Goal: Find specific page/section: Find specific page/section

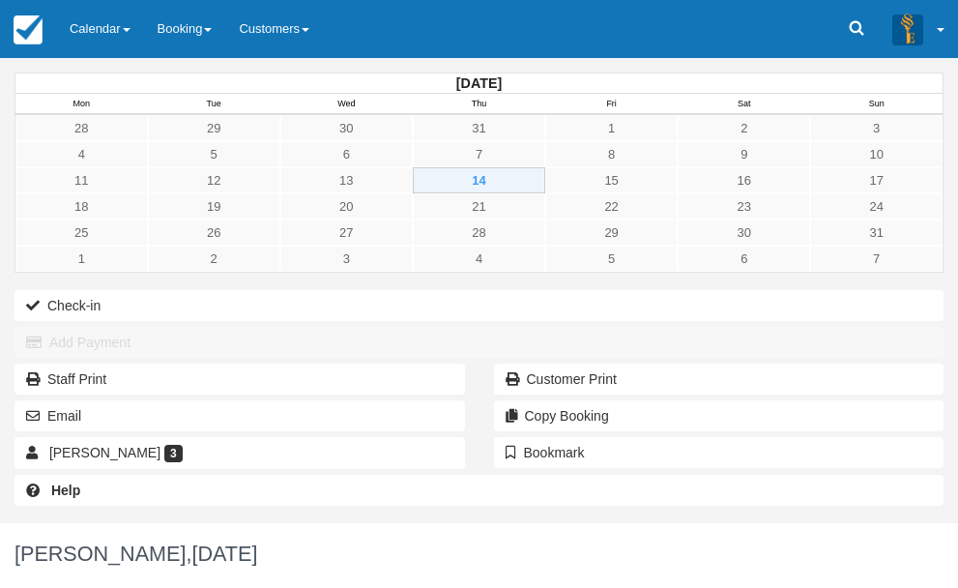
scroll to position [304, 0]
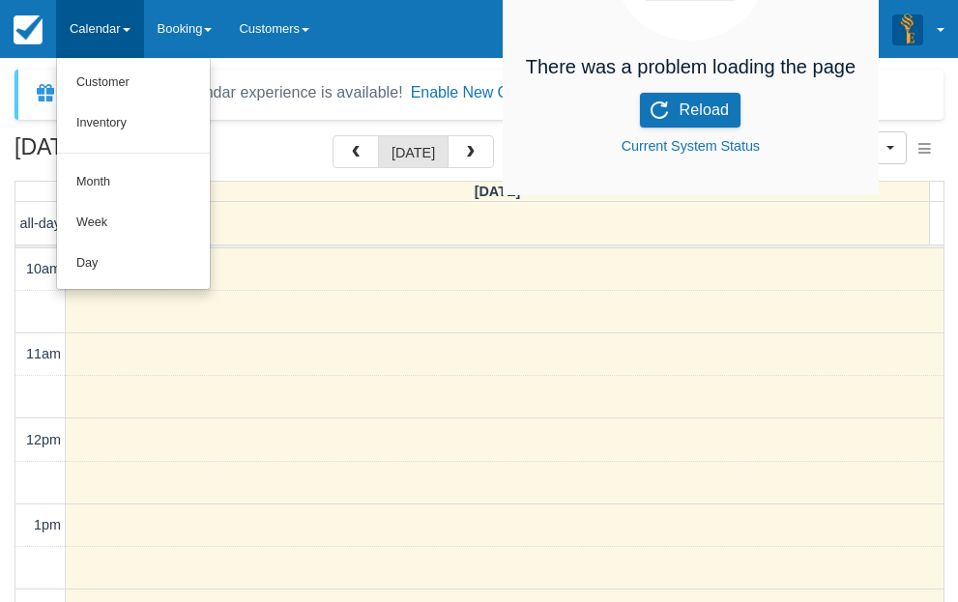
select select
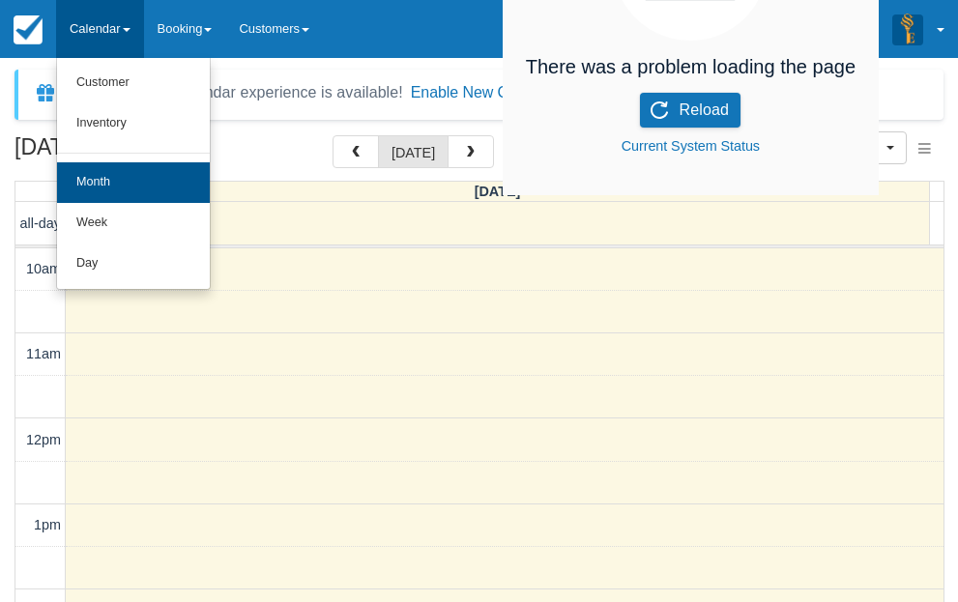
scroll to position [366, 0]
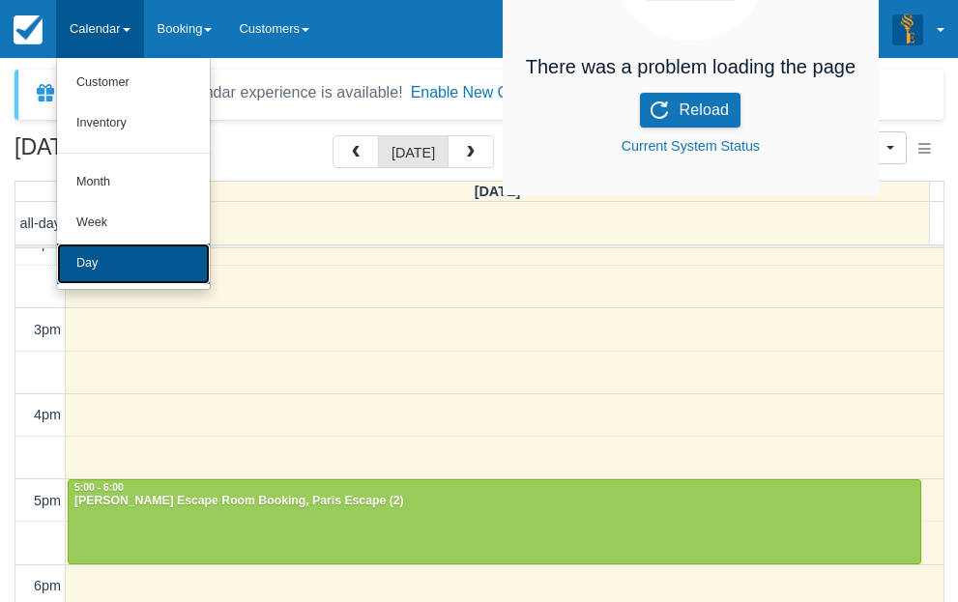
click at [100, 258] on link "Day" at bounding box center [133, 264] width 153 height 41
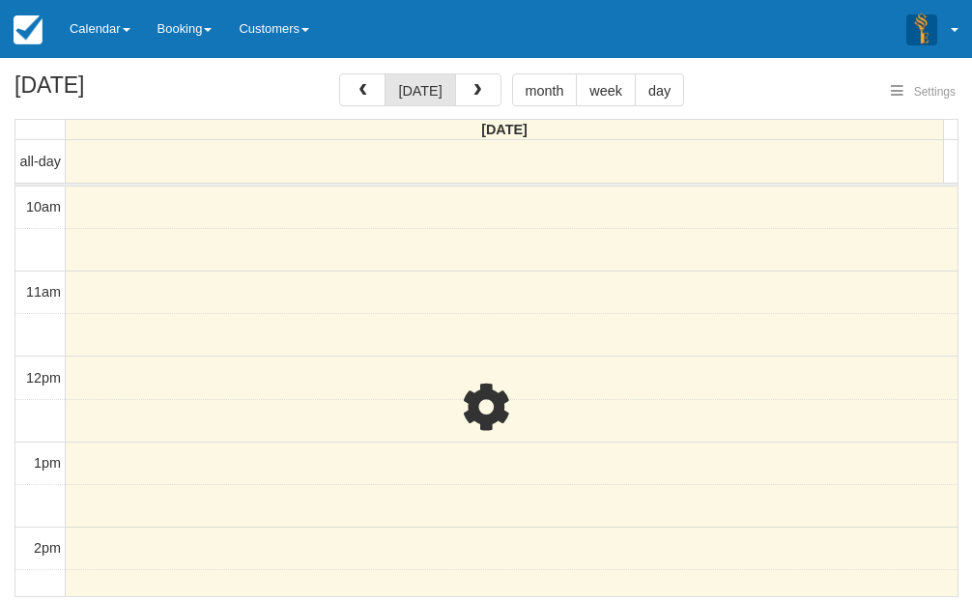
select select
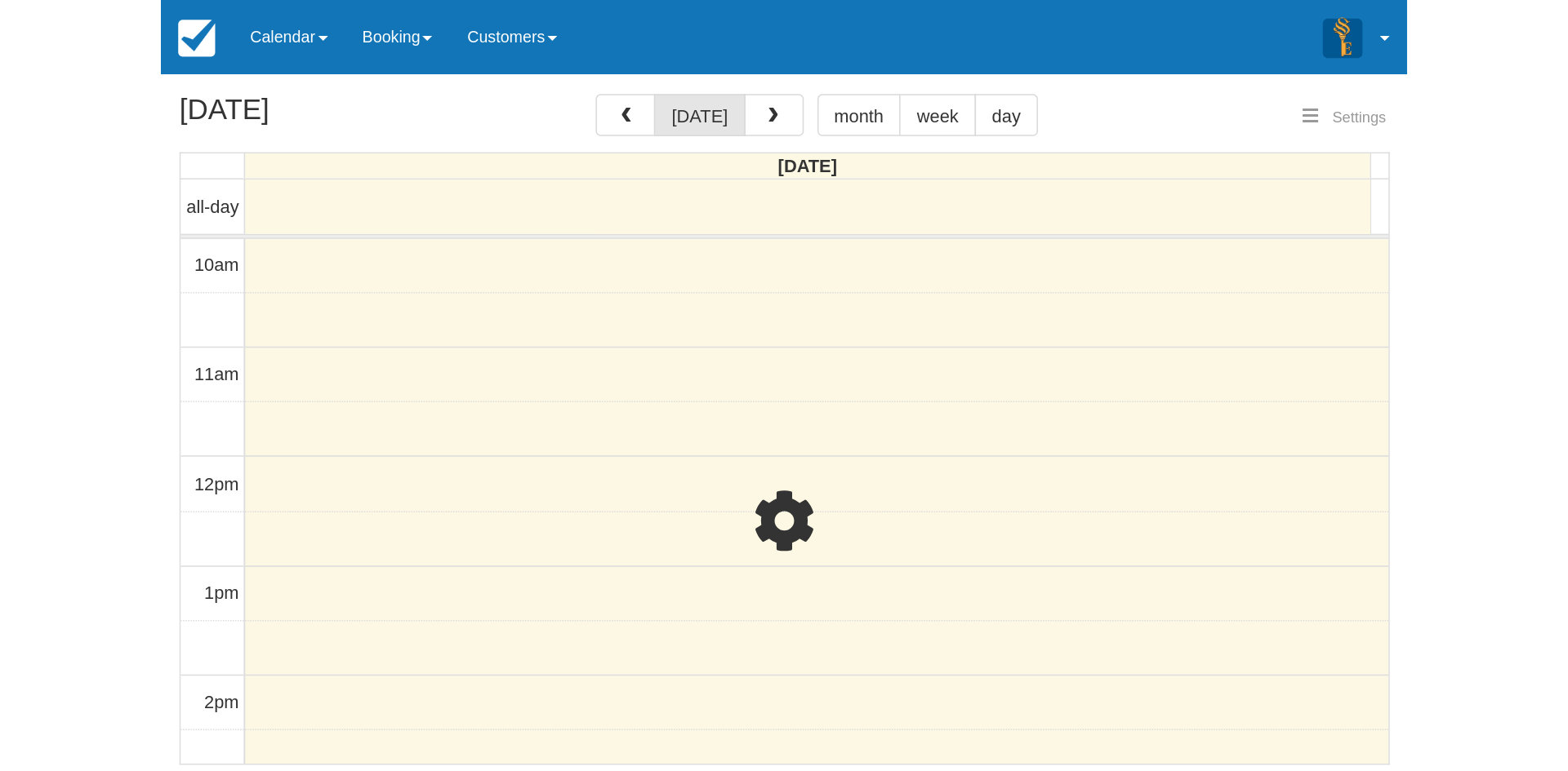
scroll to position [361, 0]
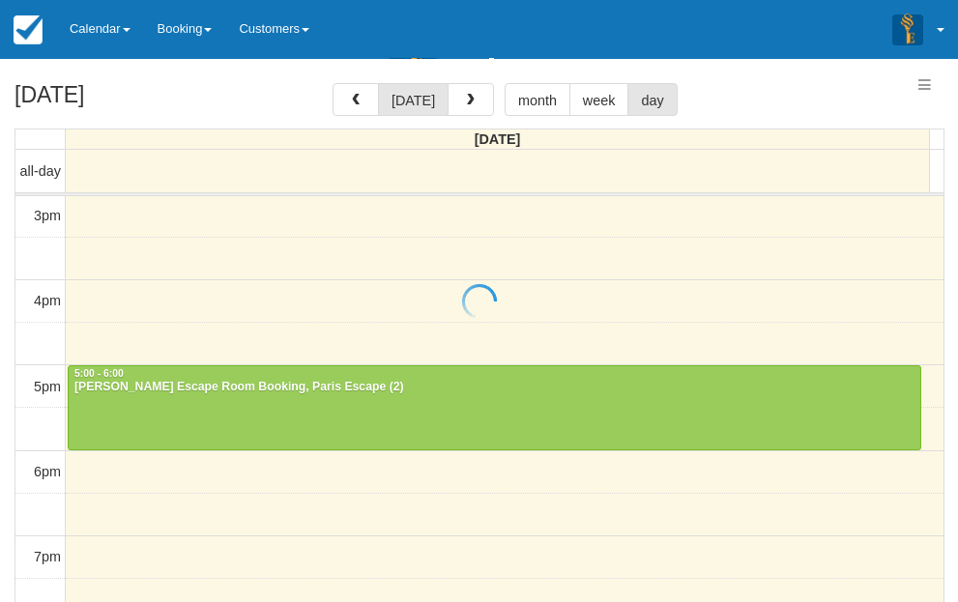
select select
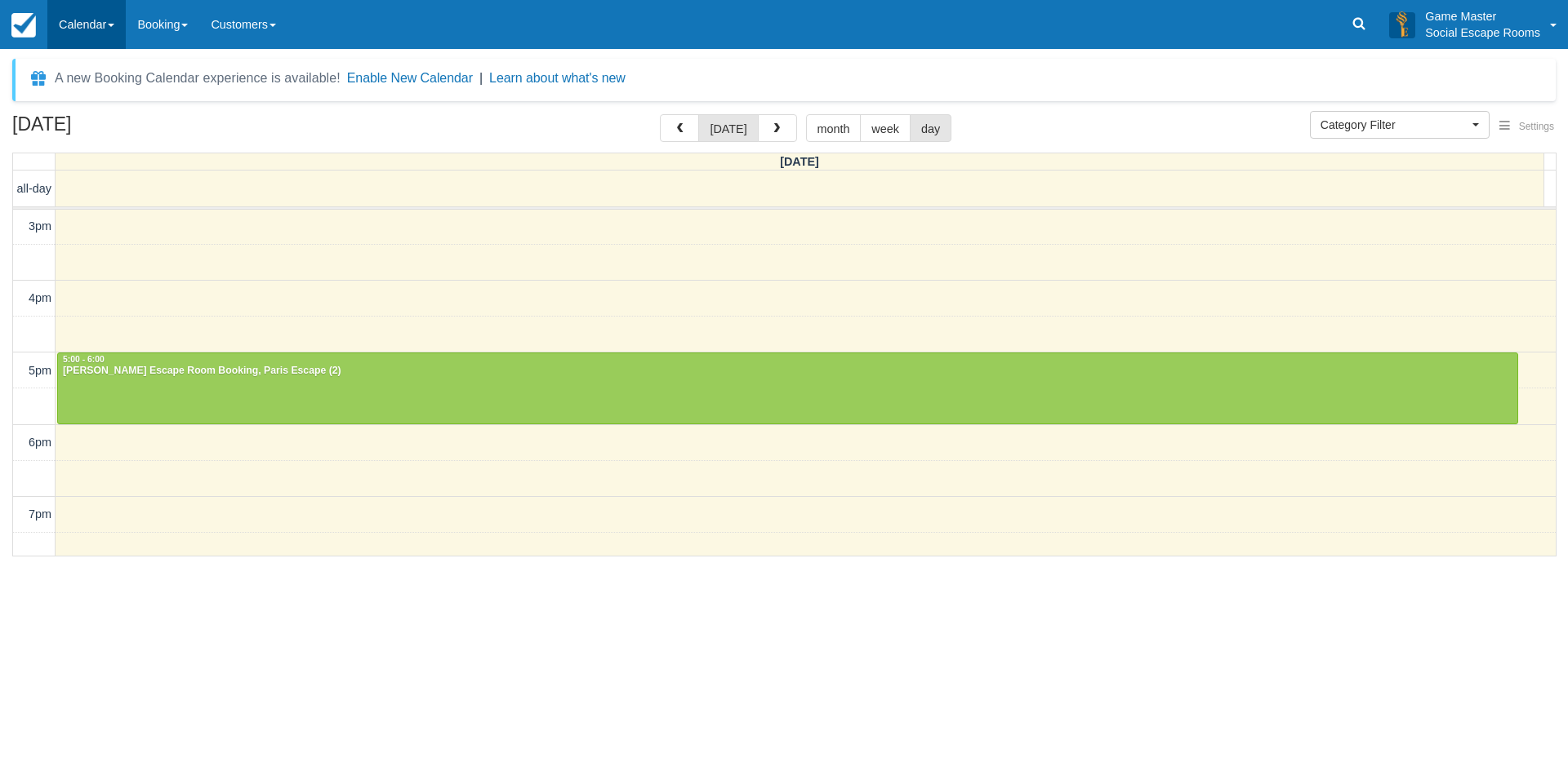
click at [85, 13] on link "Calendar" at bounding box center [86, 24] width 79 height 49
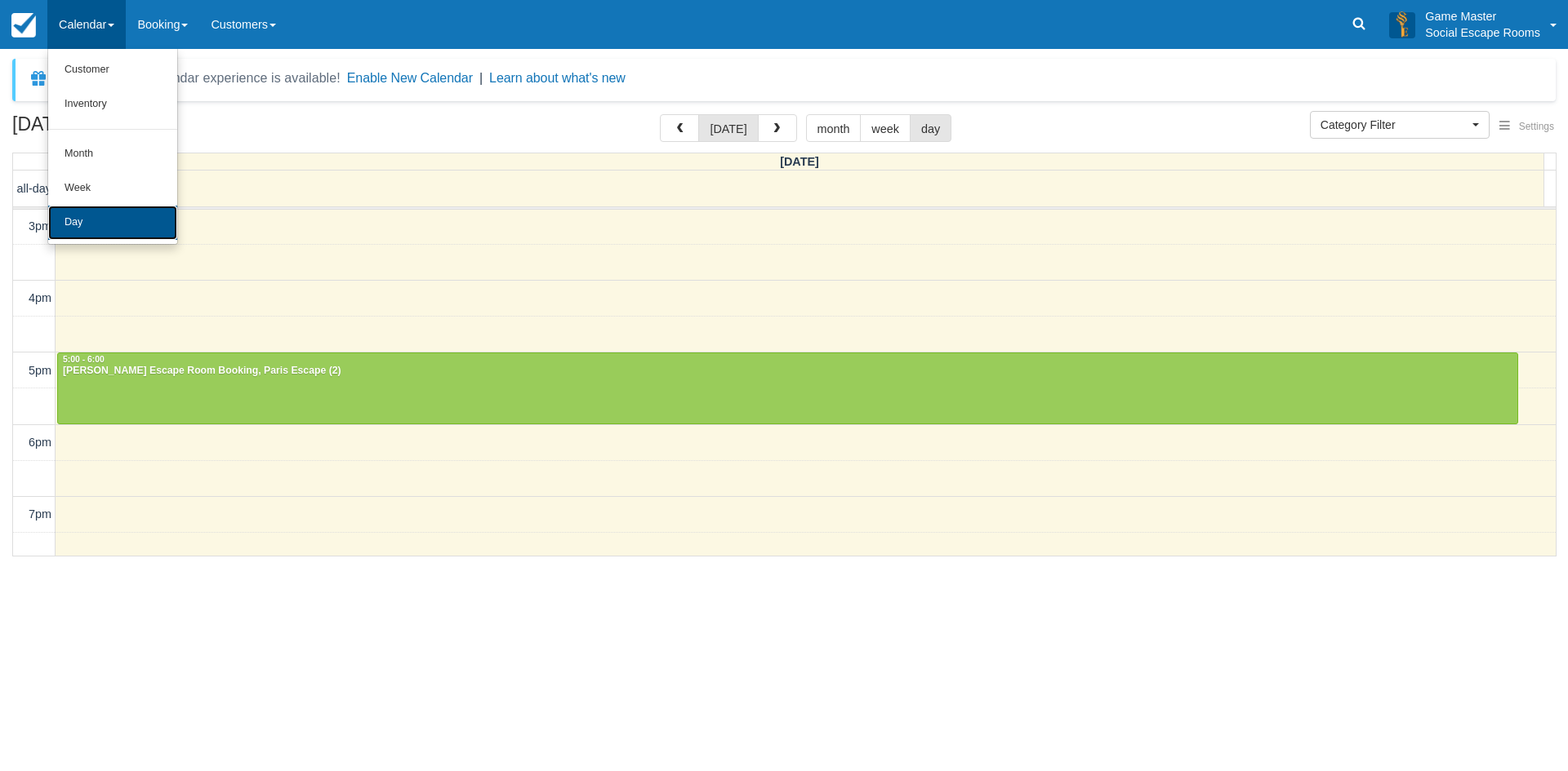
click at [84, 222] on link "Day" at bounding box center [112, 223] width 129 height 35
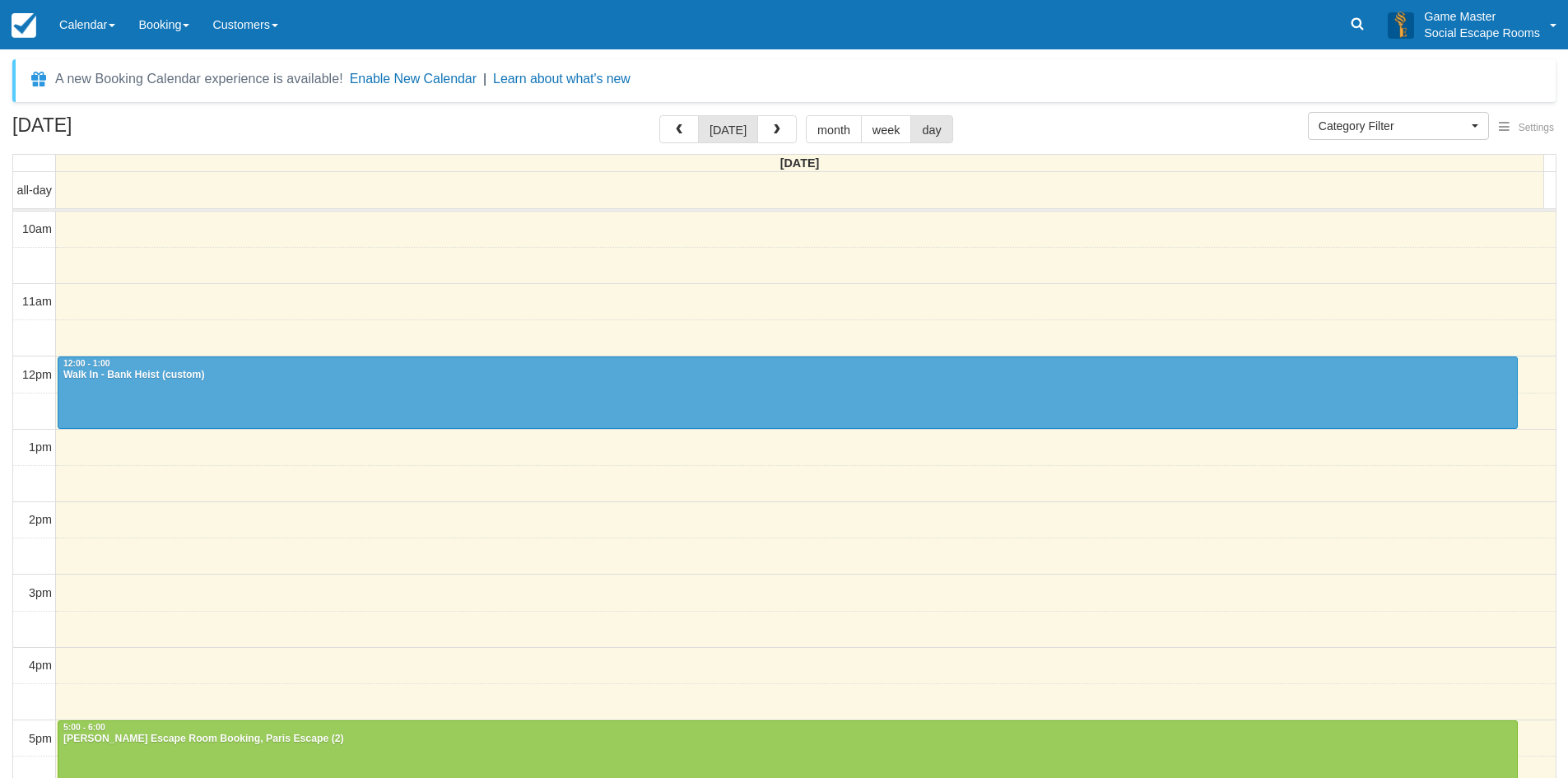
select select
